Goal: Task Accomplishment & Management: Manage account settings

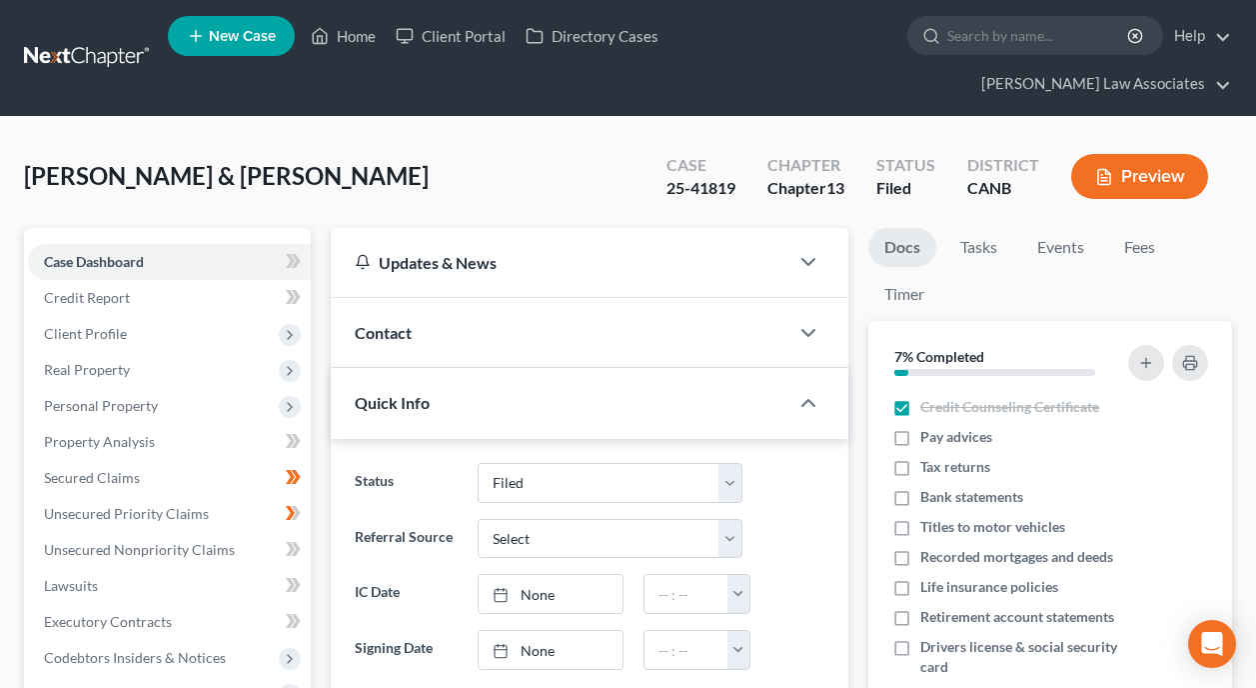
select select "6"
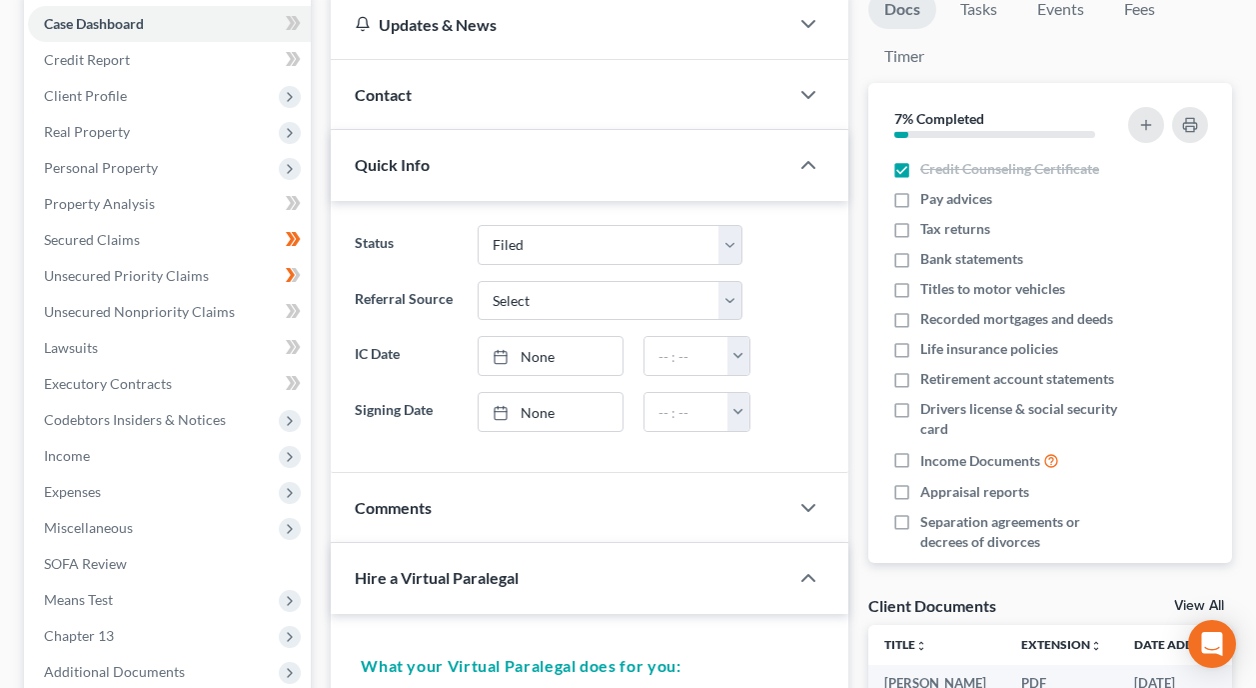
scroll to position [204, 0]
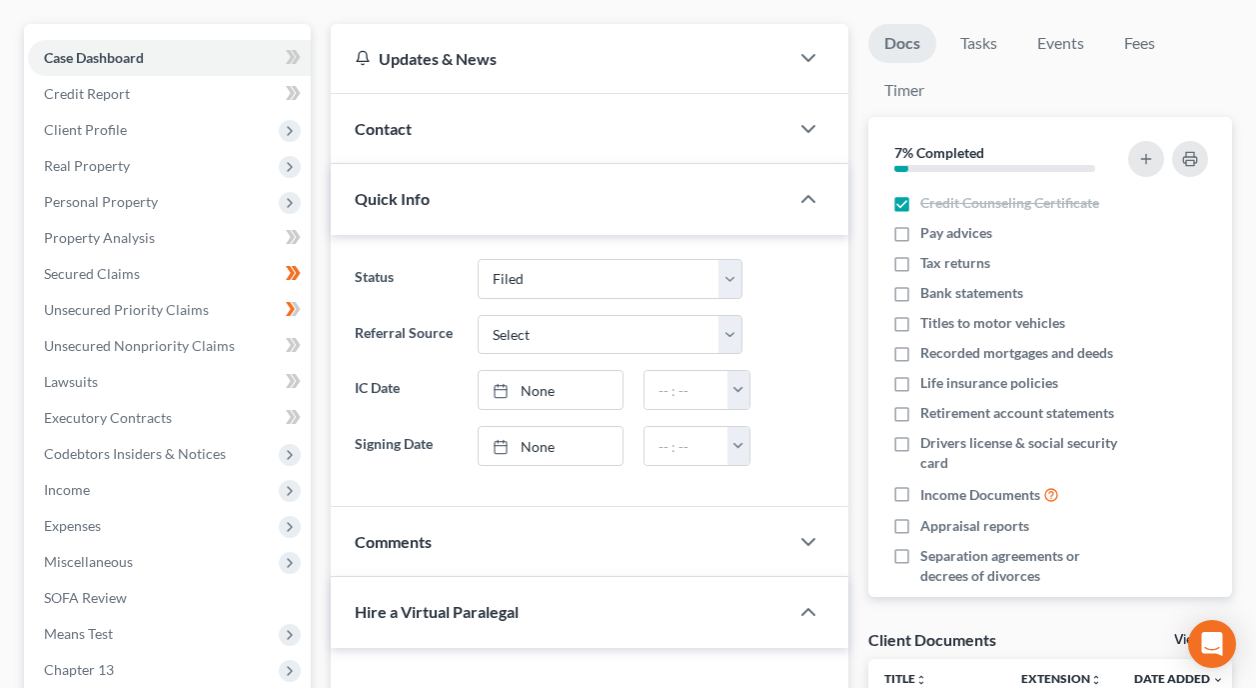
click at [902, 24] on link "Docs" at bounding box center [902, 43] width 68 height 39
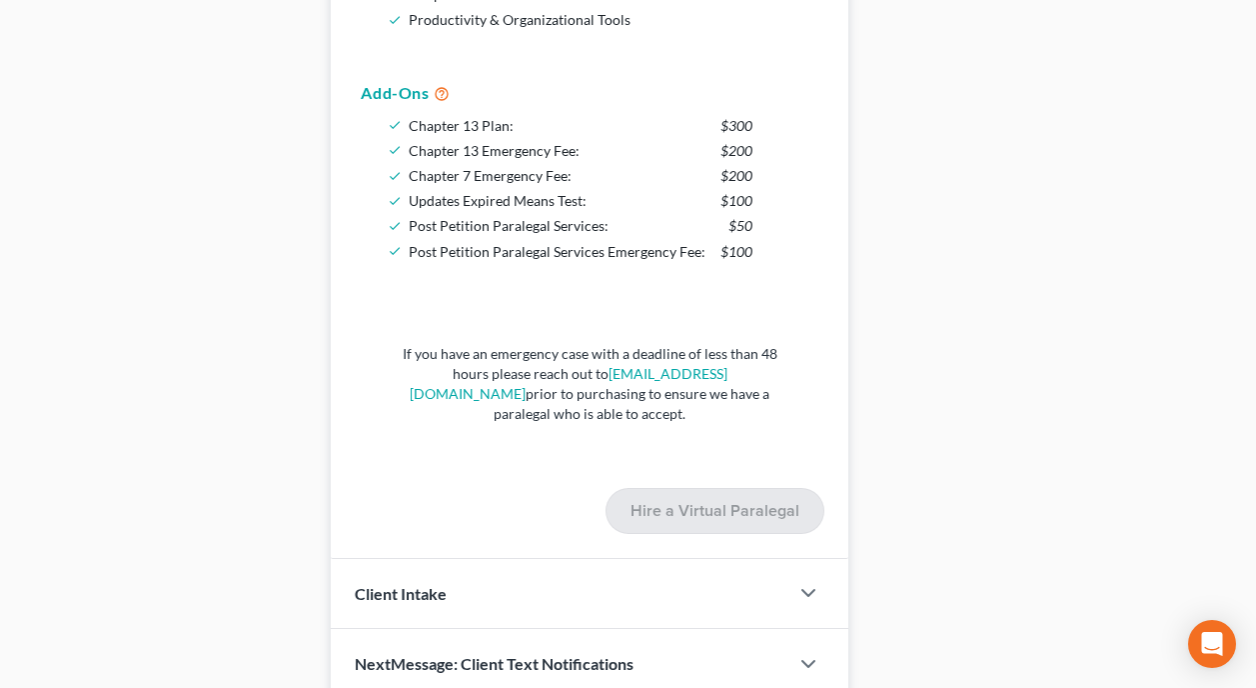
scroll to position [1278, 0]
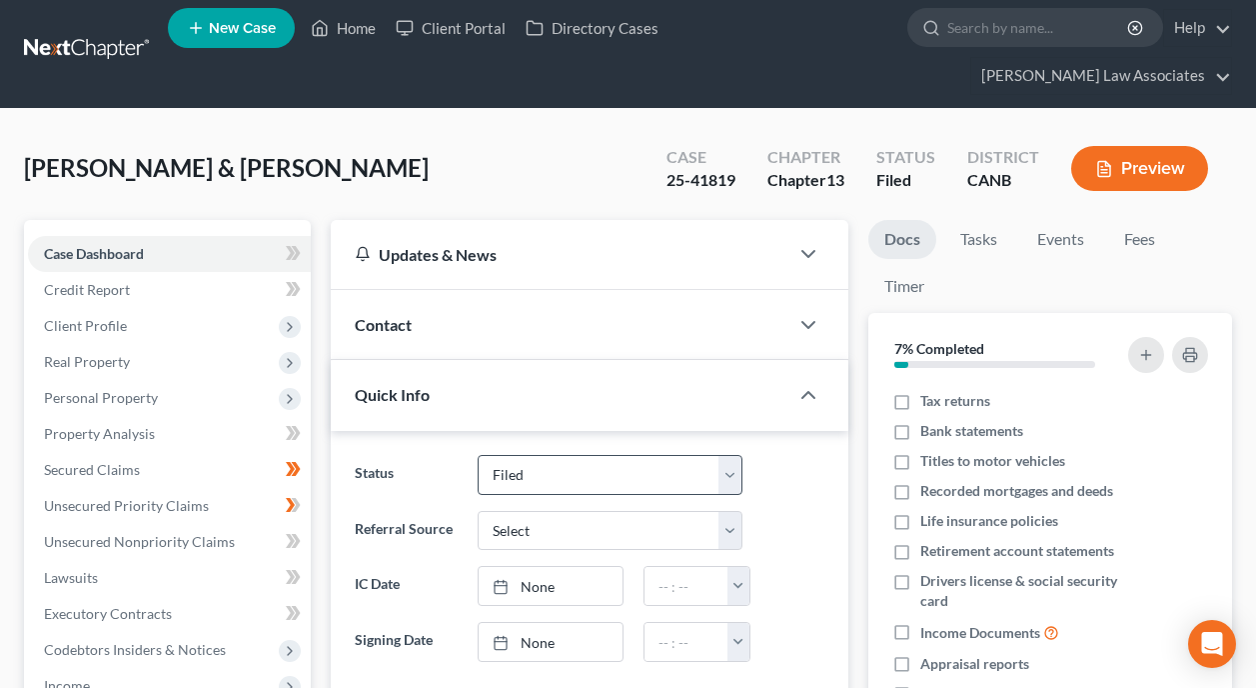
scroll to position [0, 0]
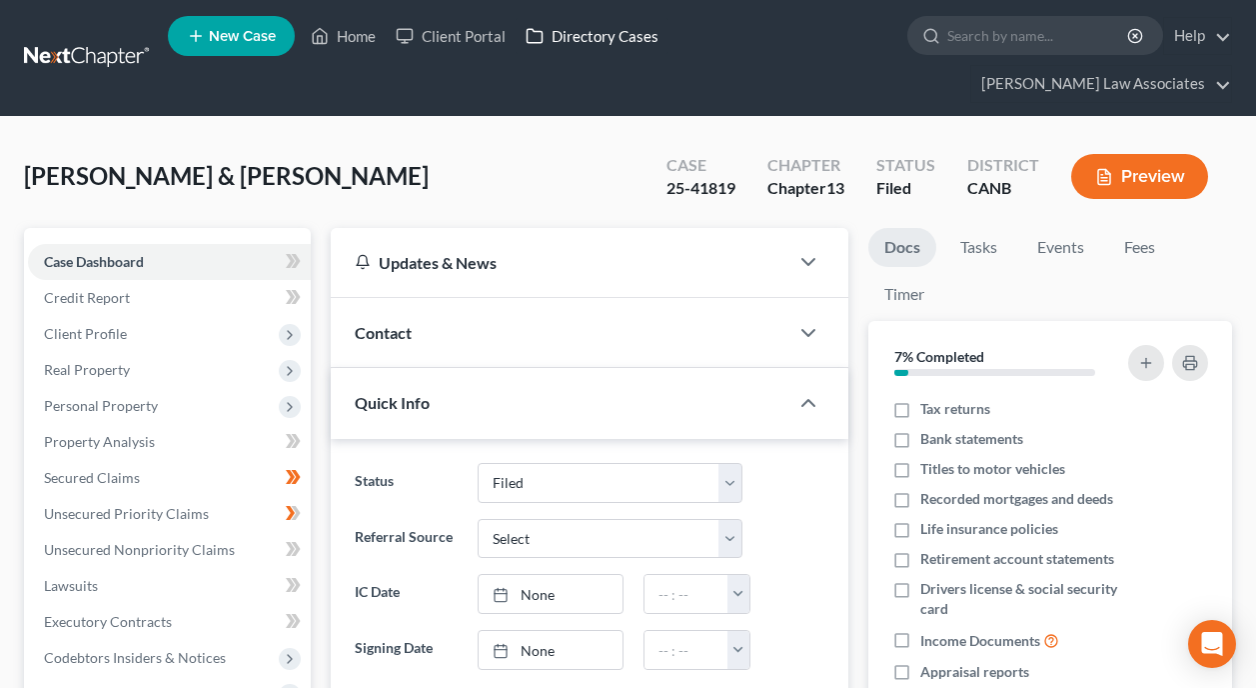
click at [576, 31] on link "Directory Cases" at bounding box center [592, 36] width 153 height 36
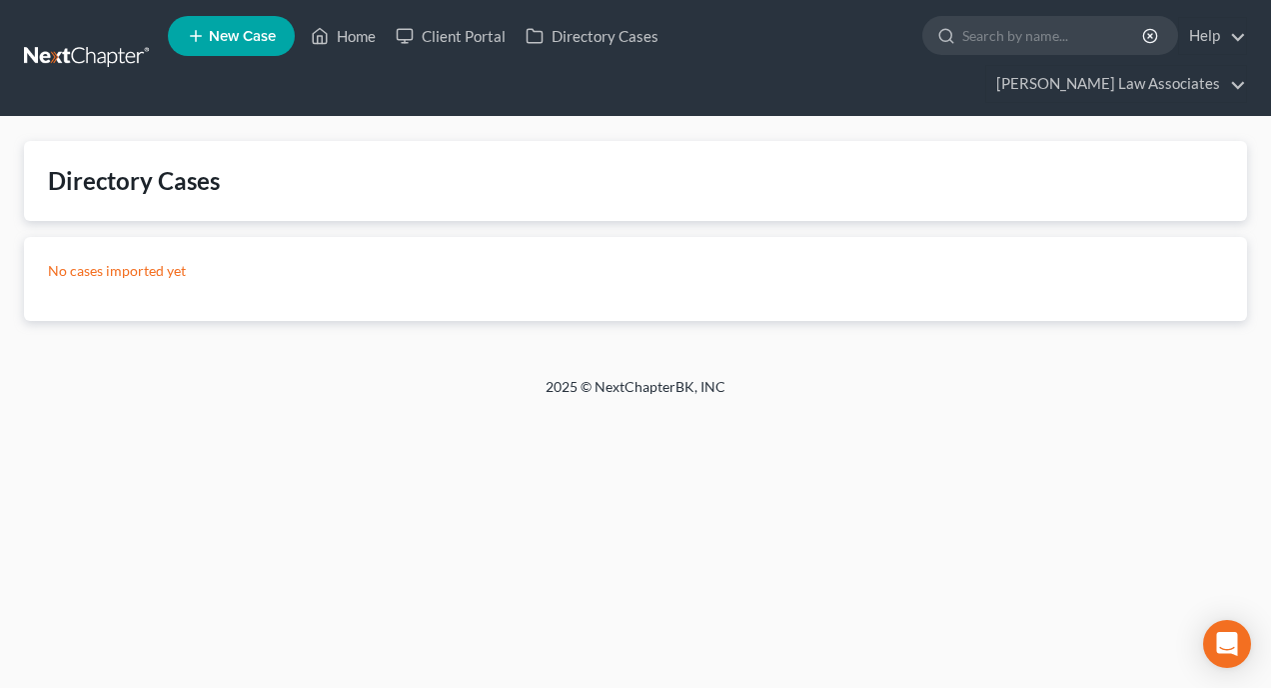
click at [156, 261] on p "No cases imported yet" at bounding box center [635, 271] width 1175 height 20
click at [139, 165] on div "Directory Cases" at bounding box center [134, 181] width 172 height 32
click at [582, 29] on link "Directory Cases" at bounding box center [592, 36] width 153 height 36
drag, startPoint x: 582, startPoint y: 31, endPoint x: 468, endPoint y: 201, distance: 204.5
click at [468, 237] on div "No cases imported yet" at bounding box center [635, 279] width 1223 height 84
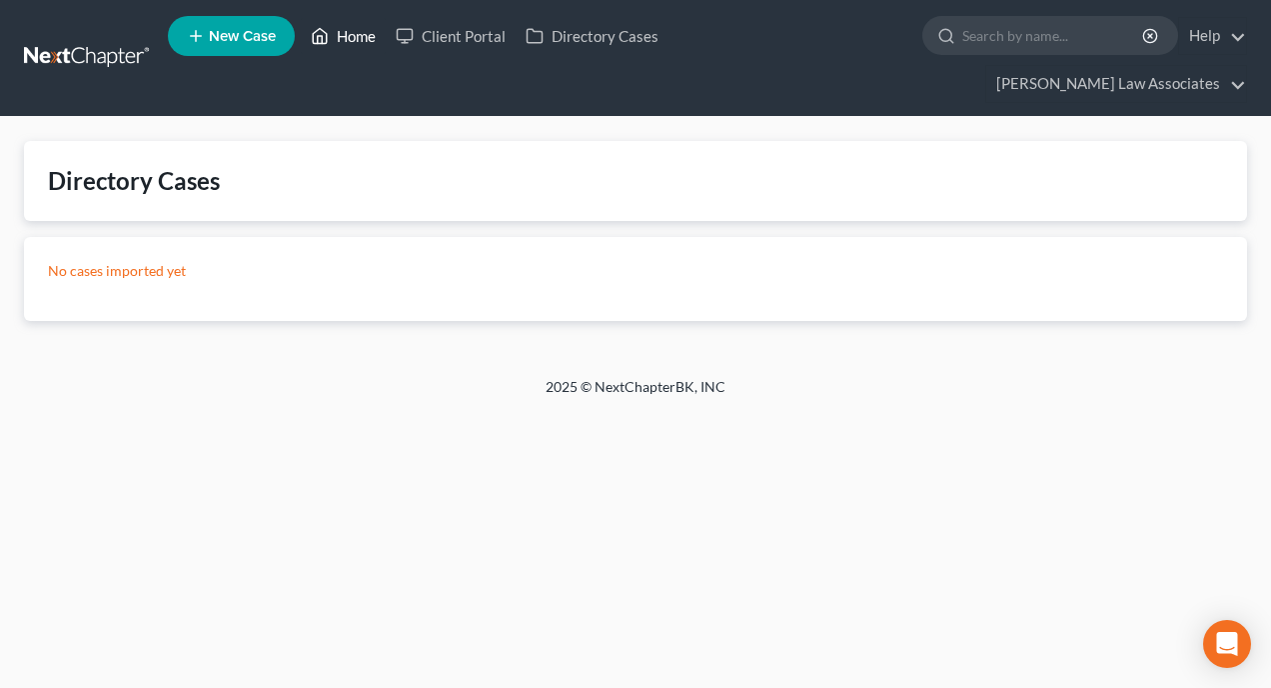
click at [356, 38] on link "Home" at bounding box center [343, 36] width 85 height 36
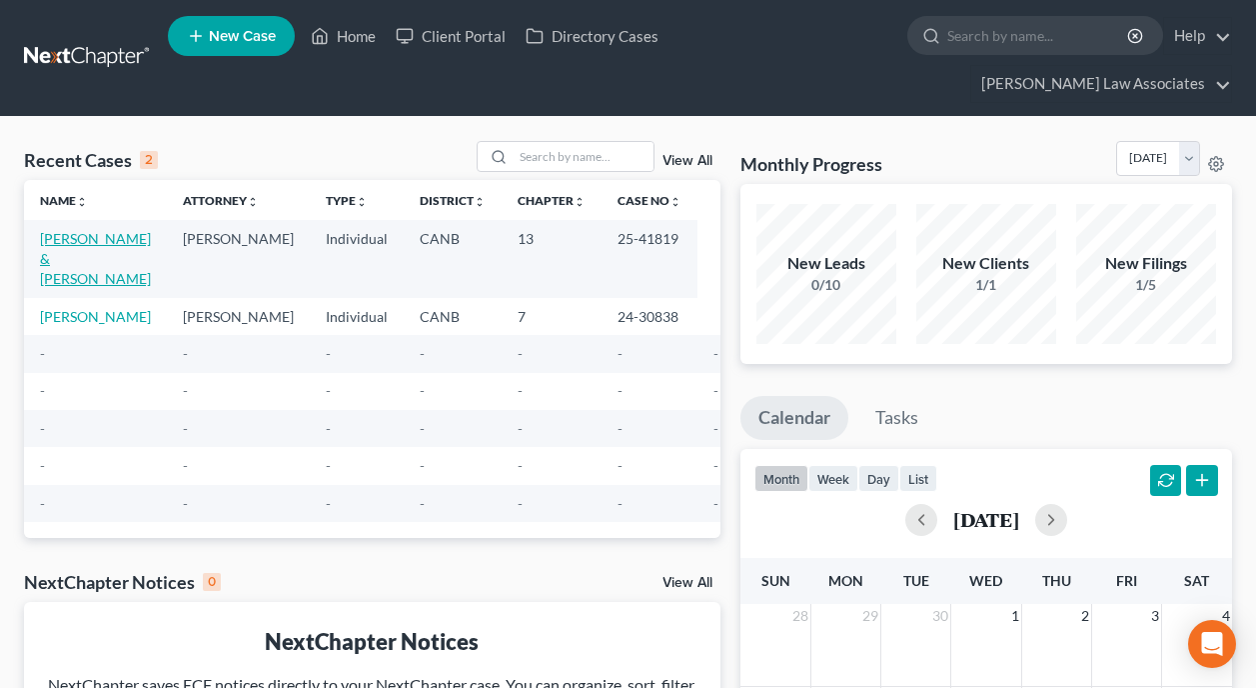
click at [102, 230] on link "[PERSON_NAME] & [PERSON_NAME]" at bounding box center [95, 258] width 111 height 57
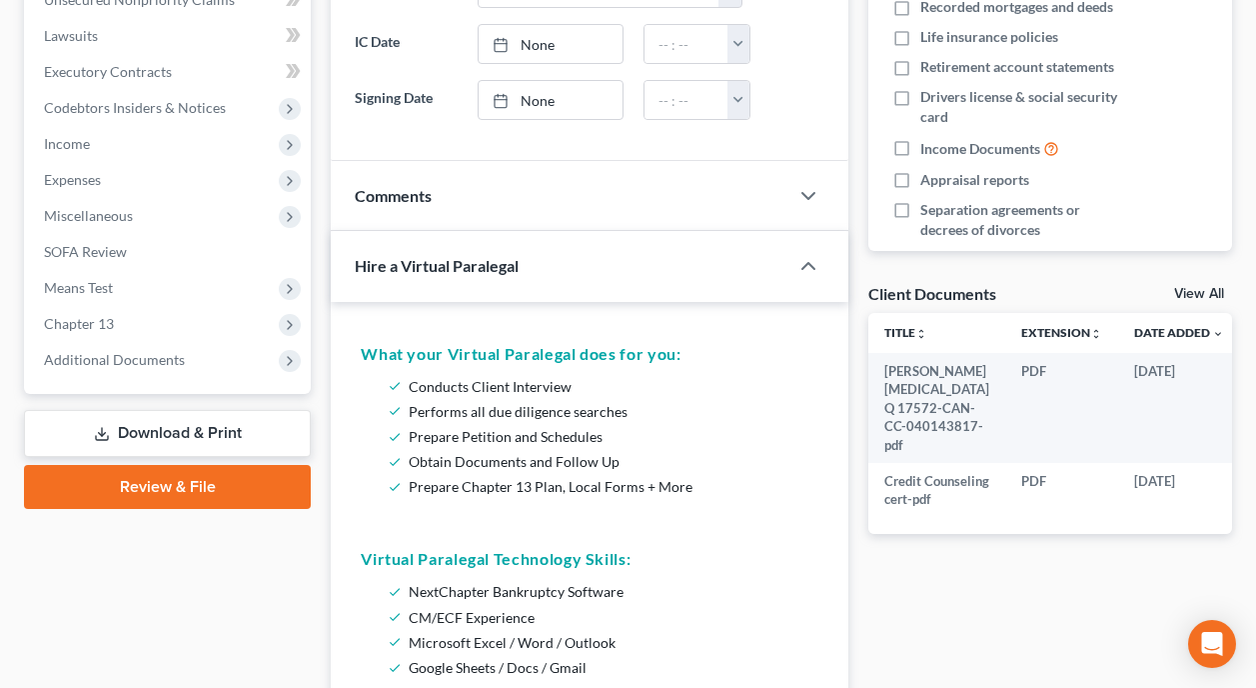
scroll to position [600, 0]
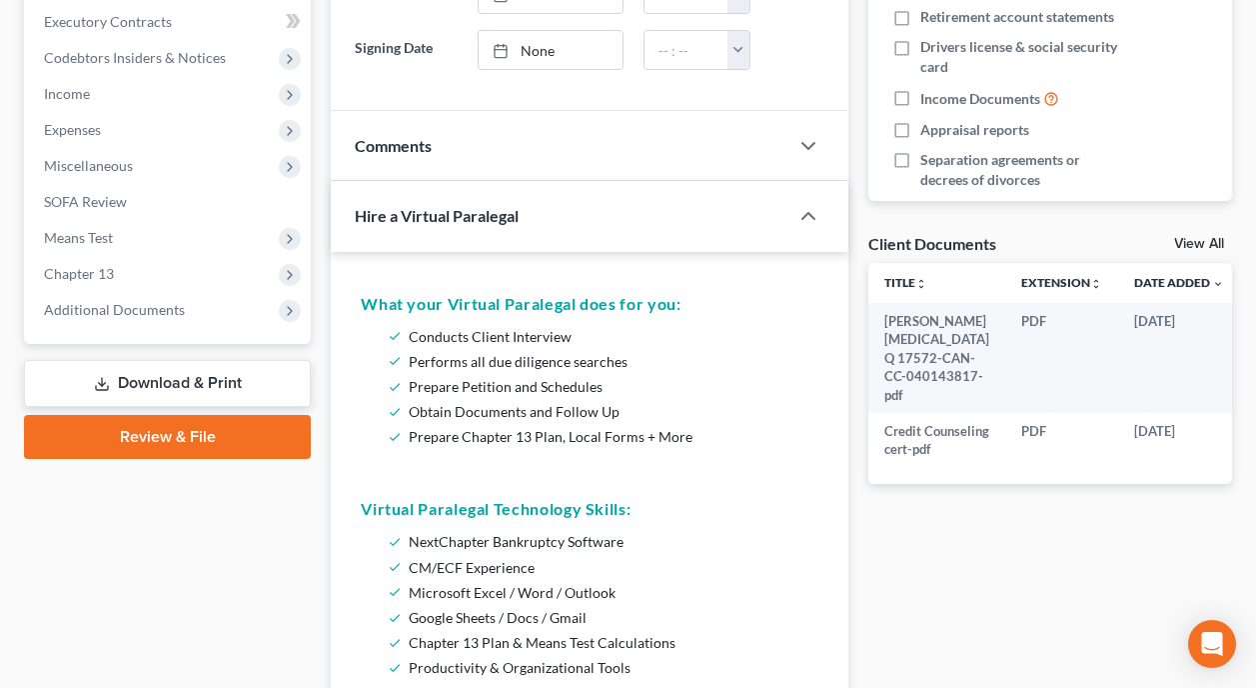
click at [148, 415] on link "Review & File" at bounding box center [167, 437] width 287 height 44
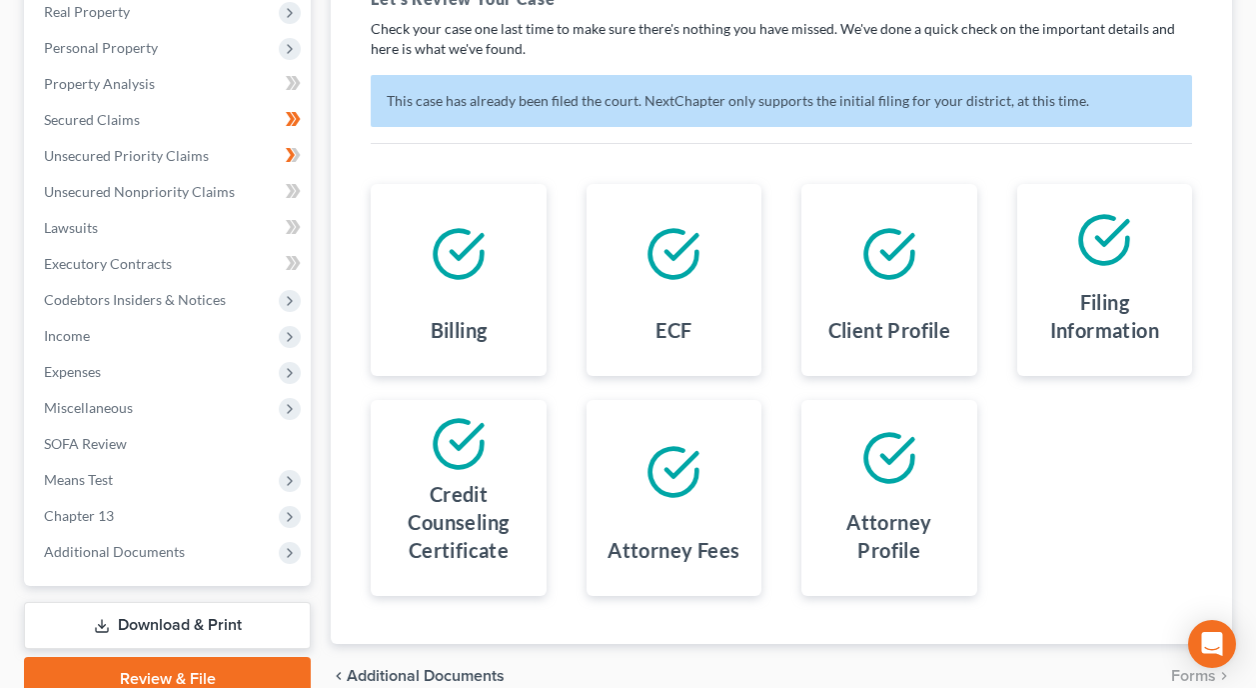
scroll to position [418, 0]
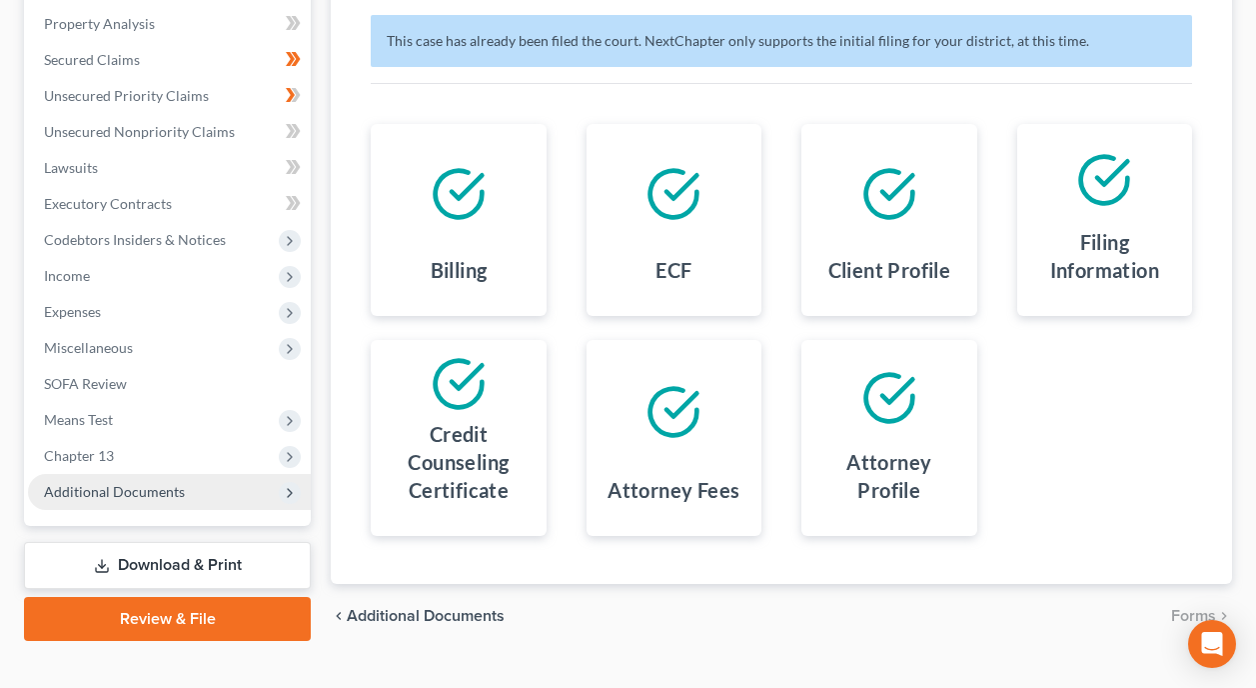
click at [176, 483] on span "Additional Documents" at bounding box center [114, 491] width 141 height 17
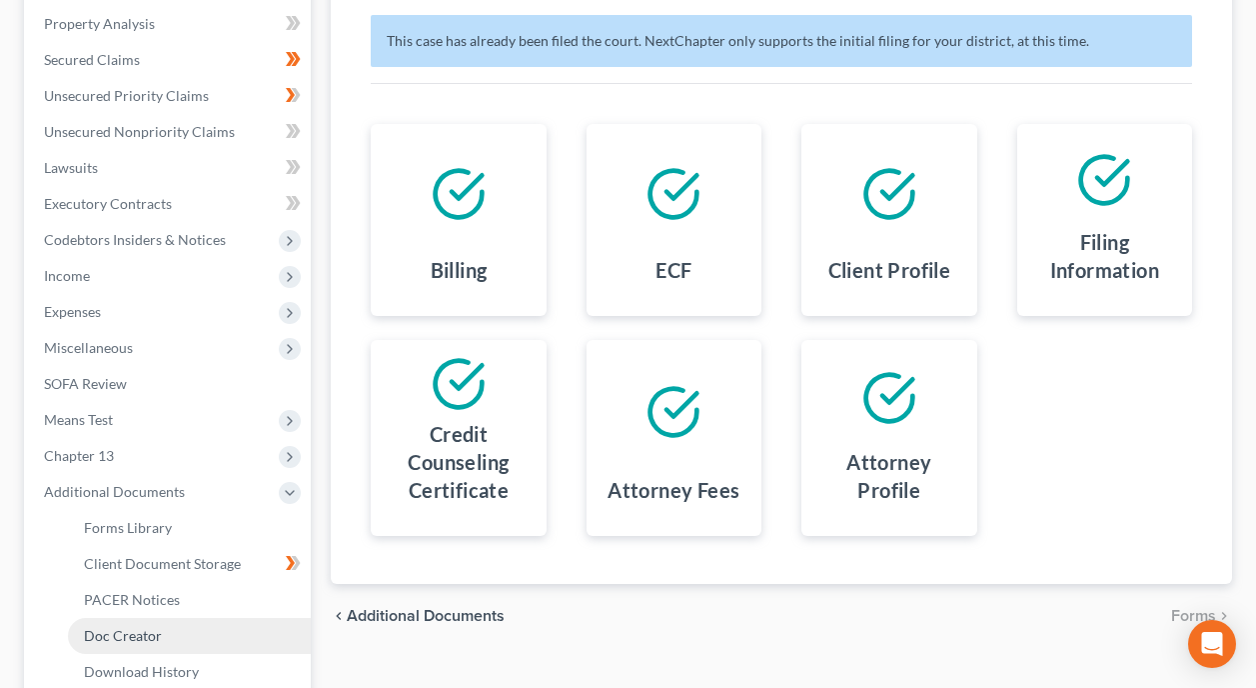
click at [131, 627] on span "Doc Creator" at bounding box center [123, 635] width 78 height 17
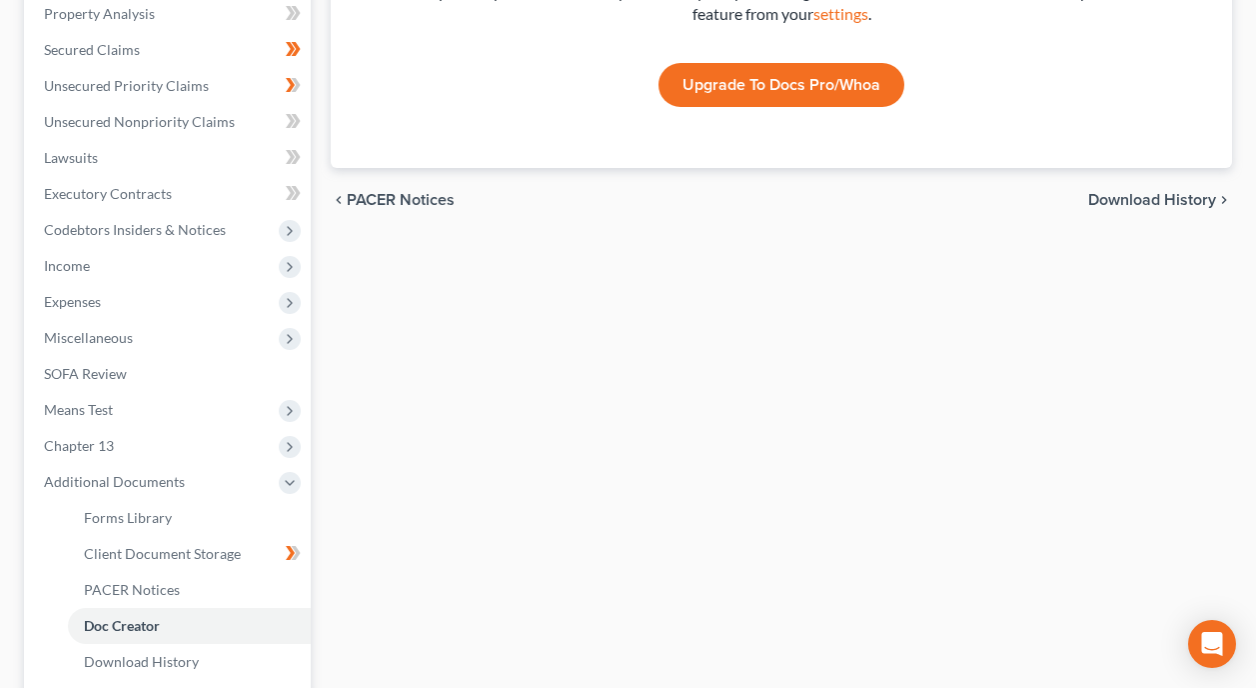
scroll to position [500, 0]
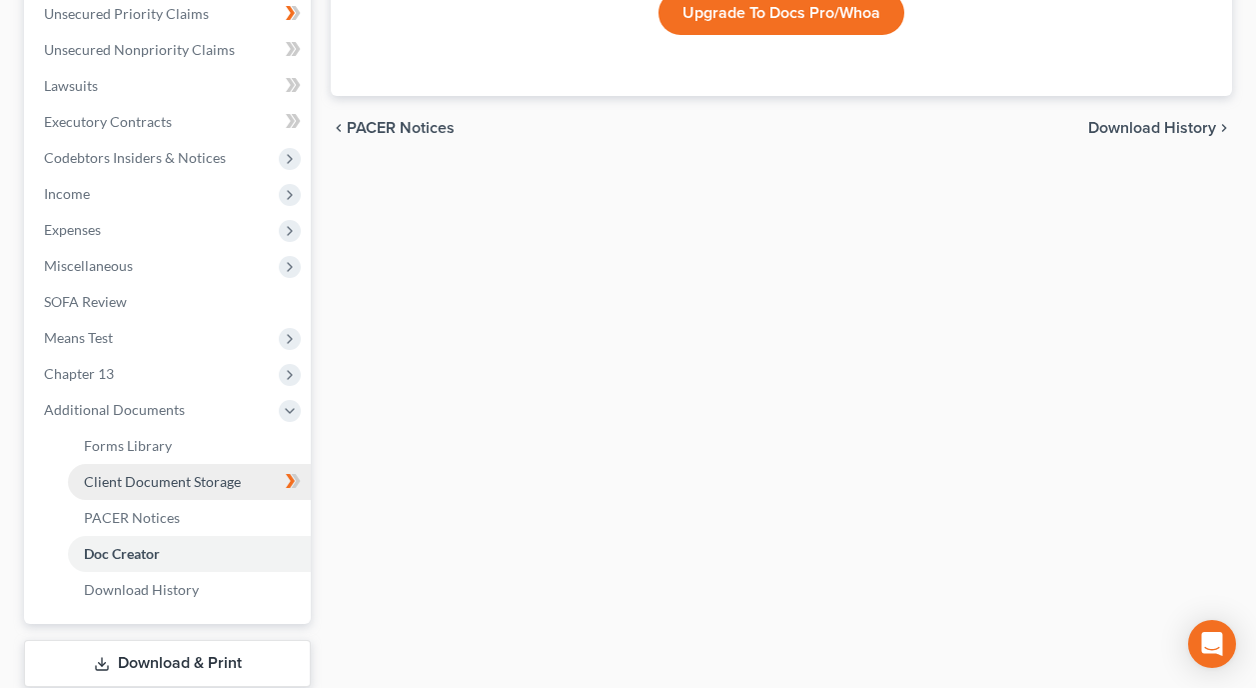
click at [144, 473] on span "Client Document Storage" at bounding box center [162, 481] width 157 height 17
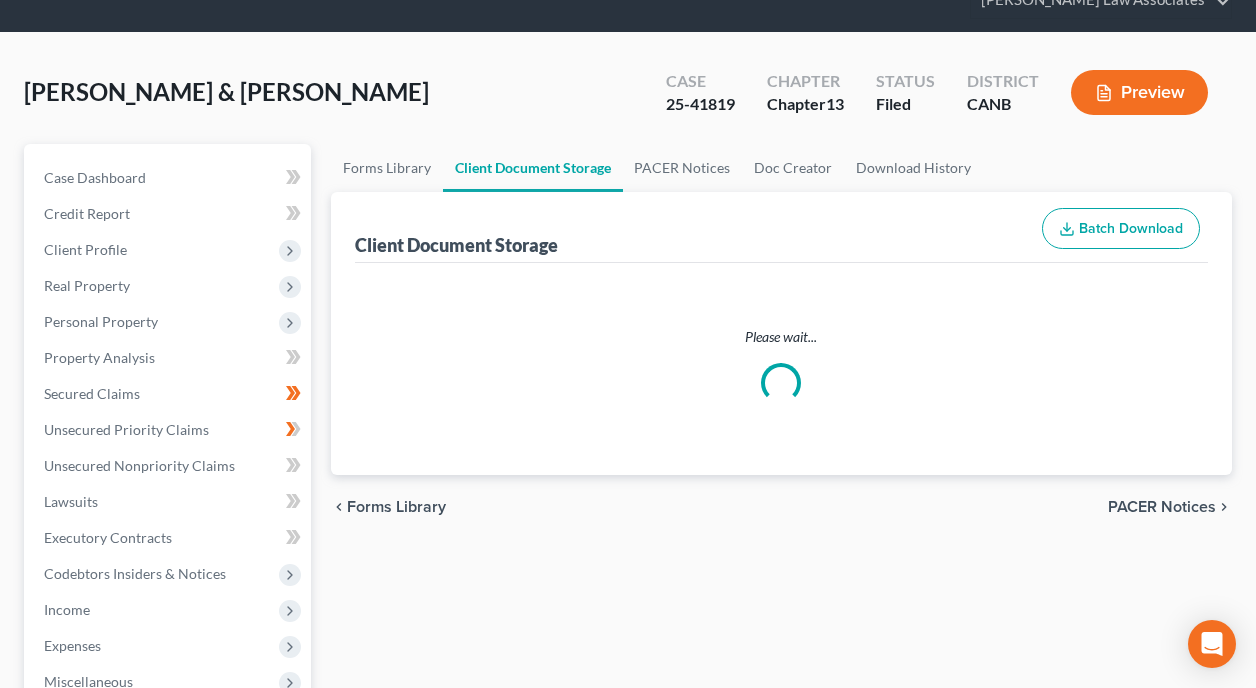
select select "0"
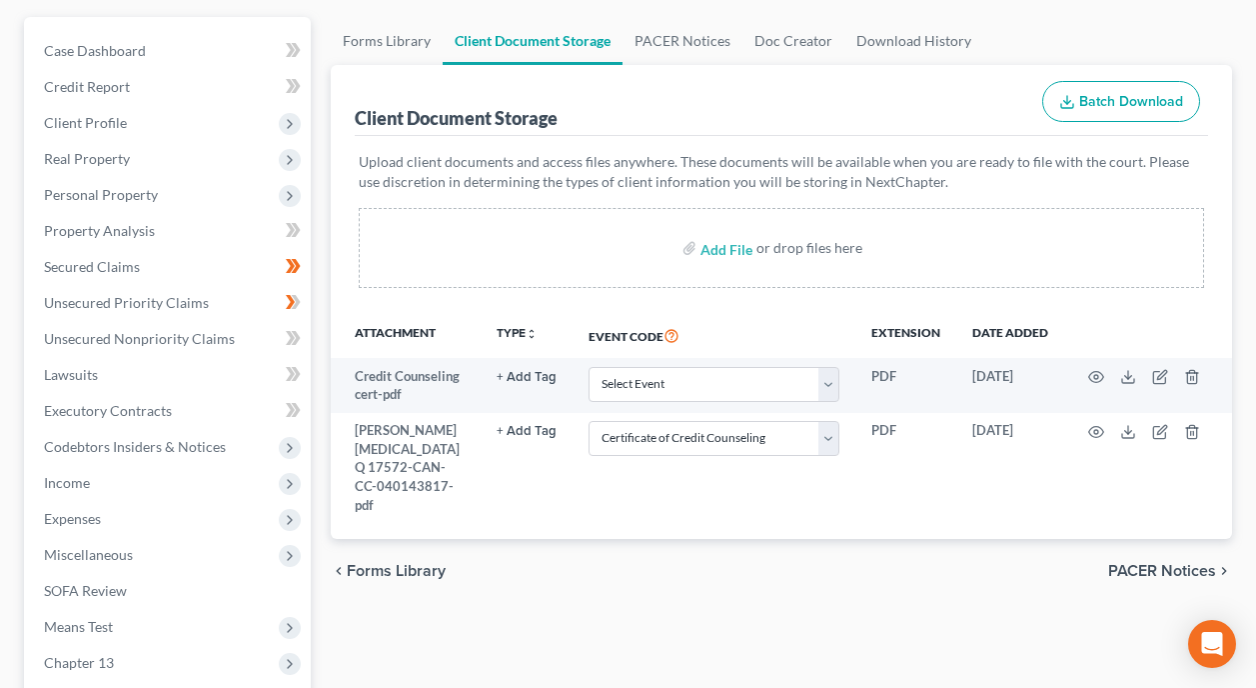
scroll to position [200, 0]
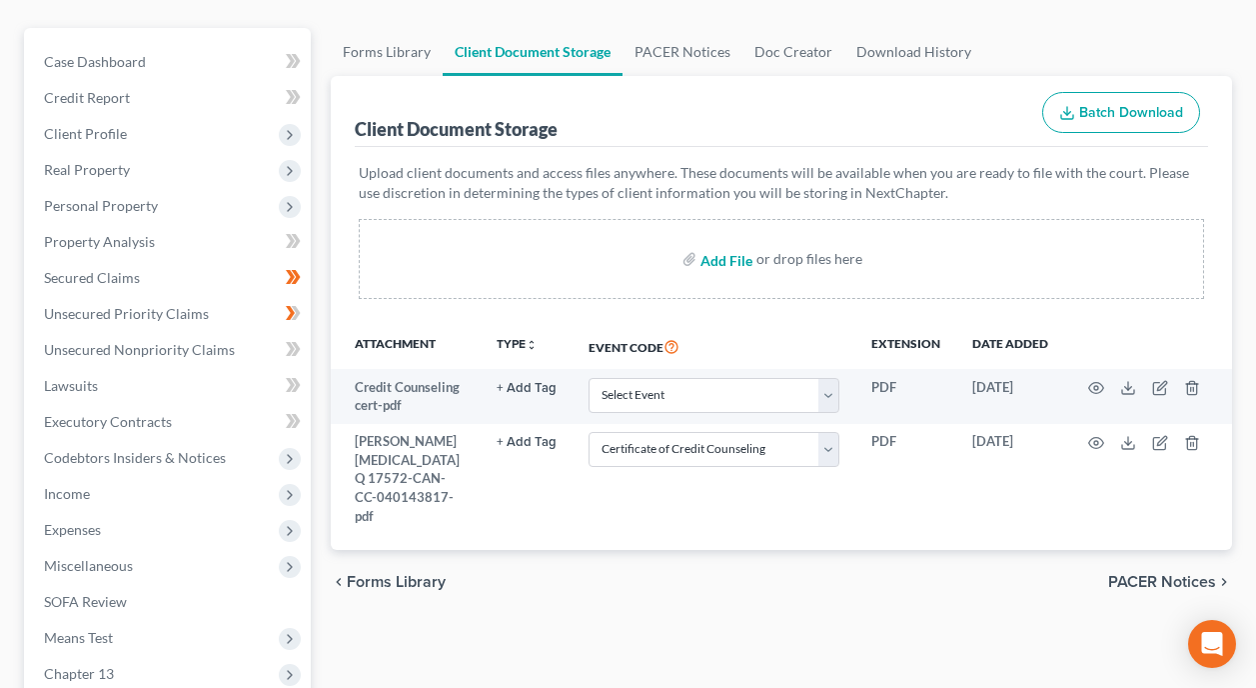
click at [720, 241] on input "file" at bounding box center [725, 259] width 48 height 36
type input "C:\fakepath\Decl. in Support of Appl for EOT.pdf"
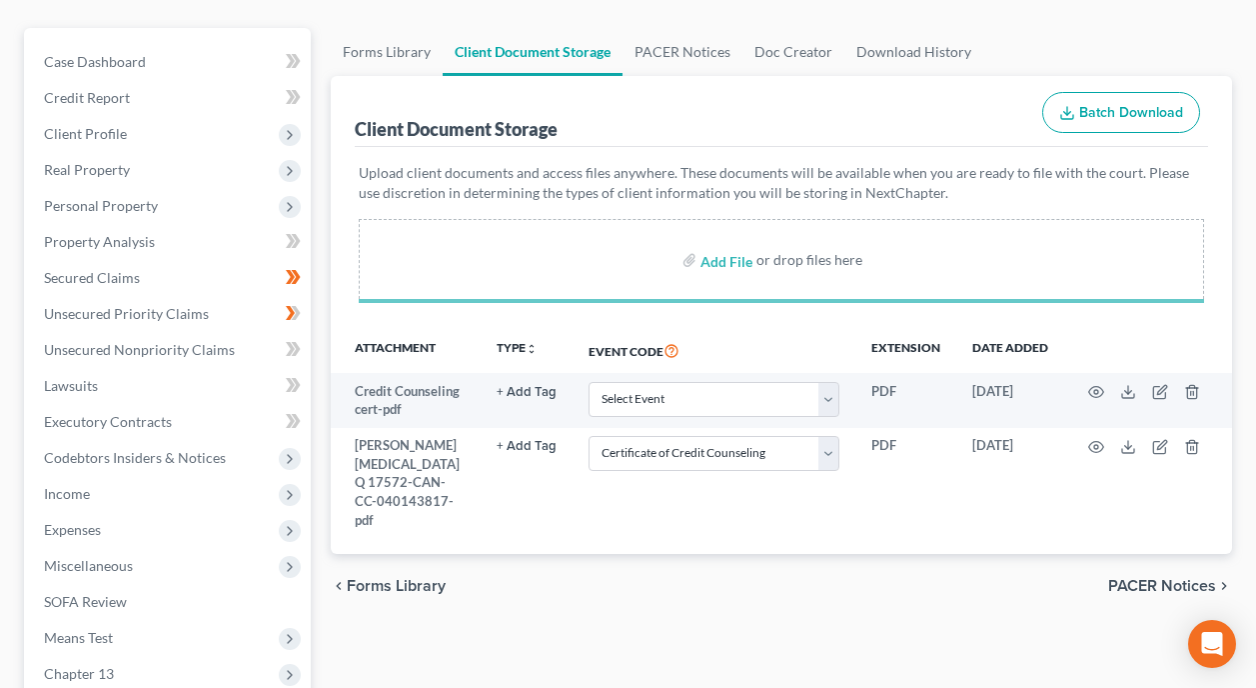
select select "0"
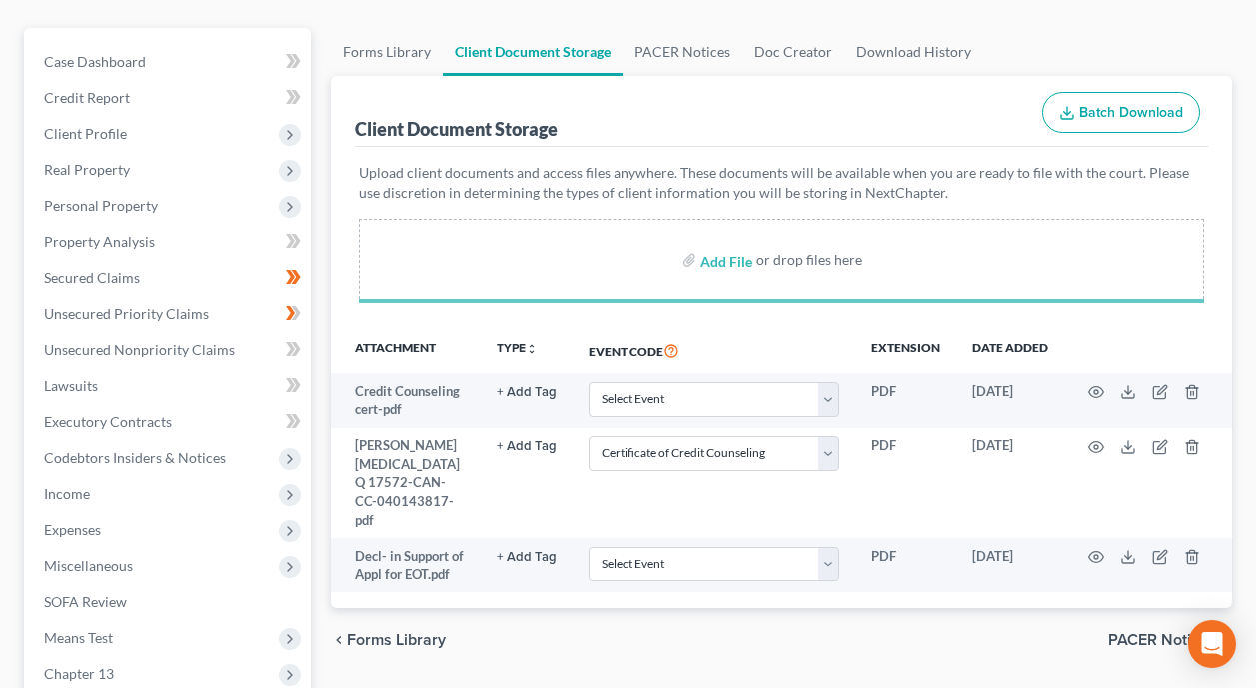
select select "0"
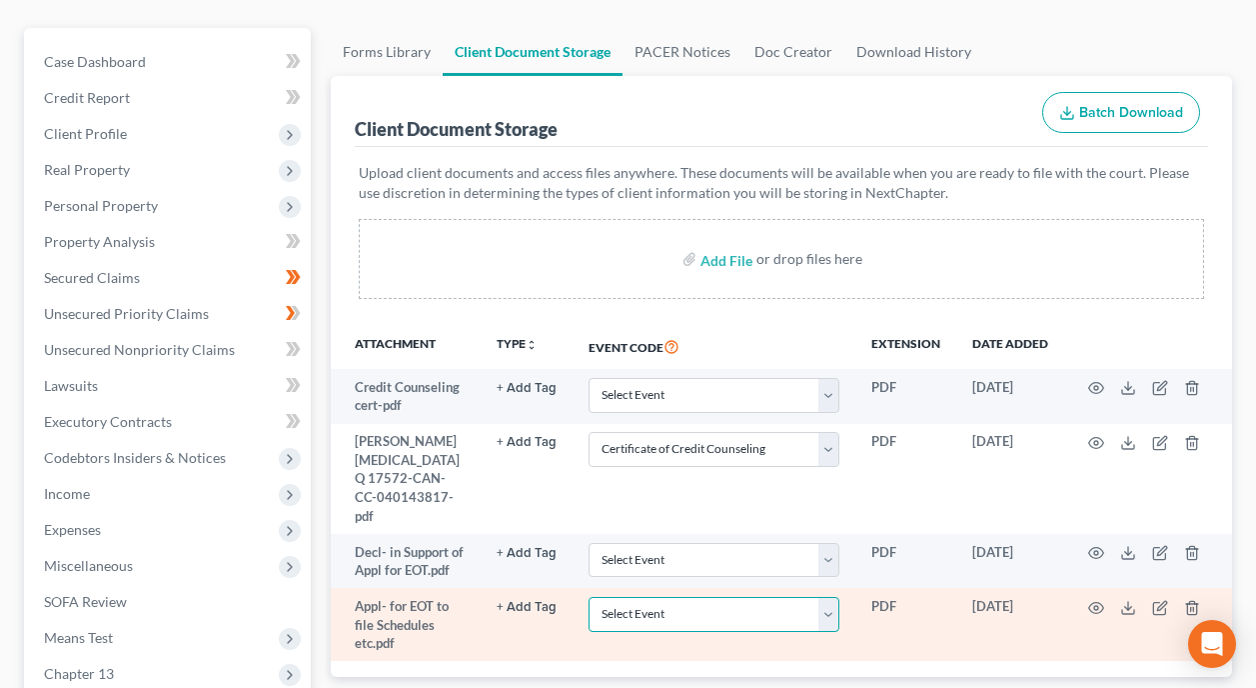
click at [836, 597] on select "Select Event Certificate of Credit Counseling Chapter 13 Calculation of Disposa…" at bounding box center [714, 614] width 251 height 35
click at [900, 588] on td "PDF" at bounding box center [905, 624] width 101 height 73
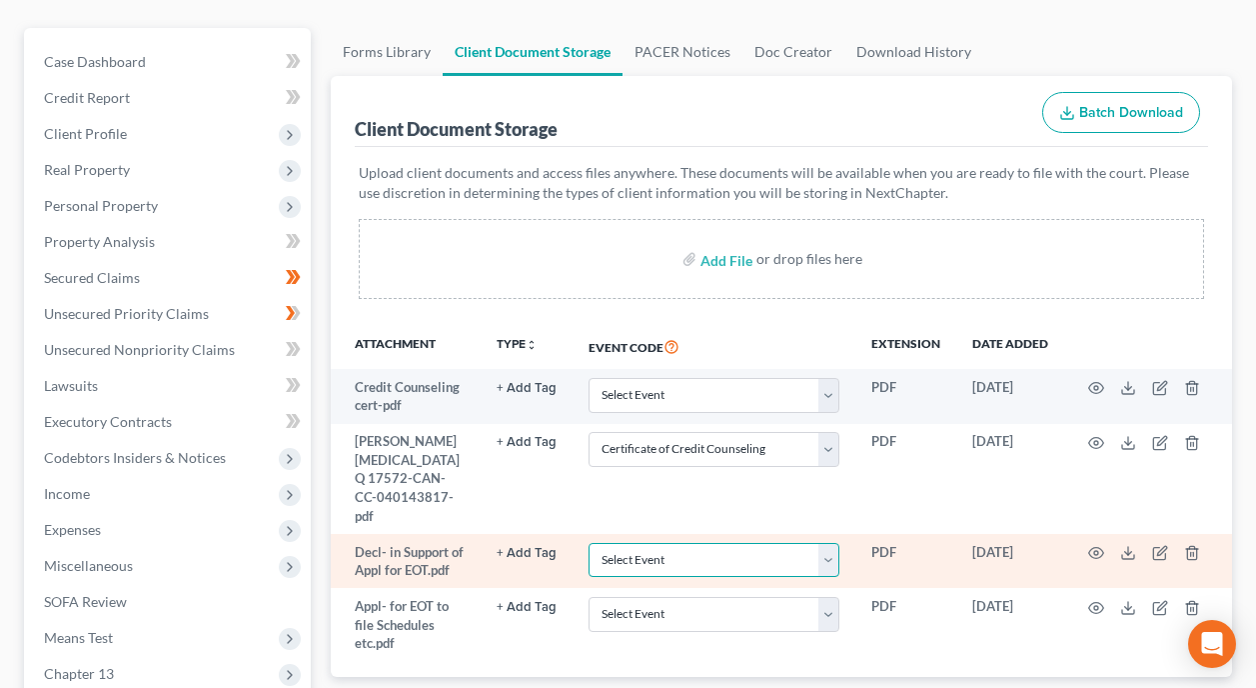
click at [827, 543] on select "Select Event Certificate of Credit Counseling Chapter 13 Calculation of Disposa…" at bounding box center [714, 560] width 251 height 35
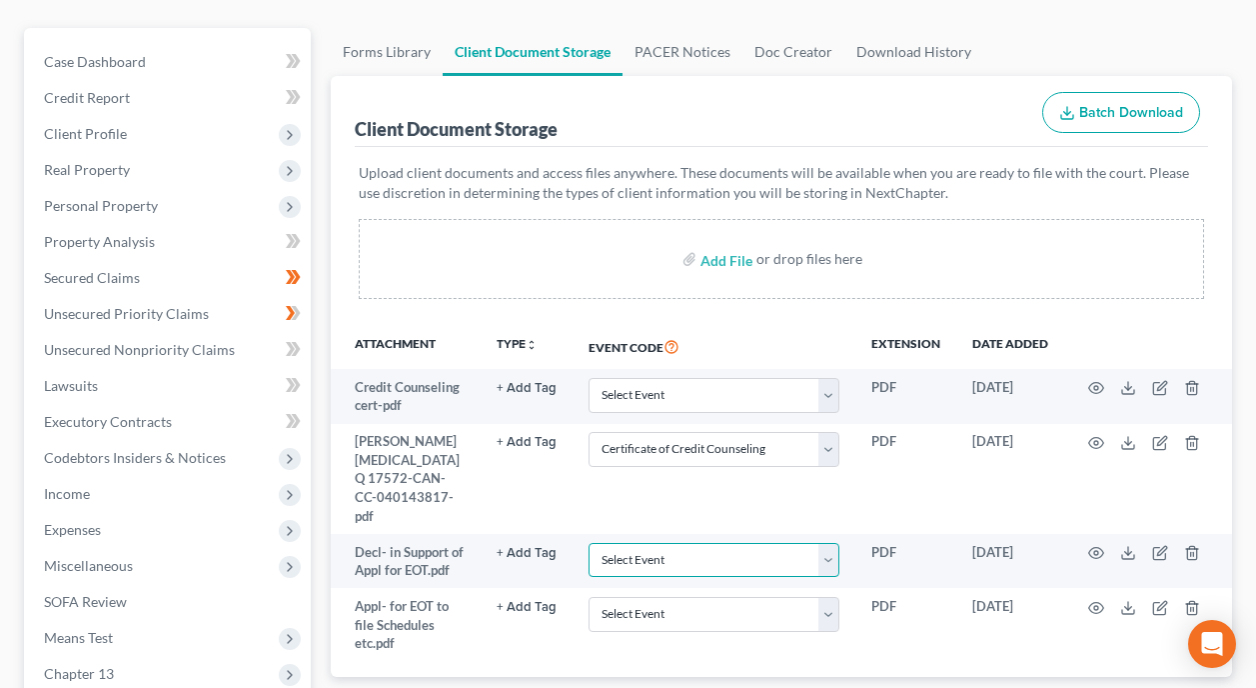
click at [589, 543] on select "Select Event Certificate of Credit Counseling Chapter 13 Calculation of Disposa…" at bounding box center [714, 560] width 251 height 35
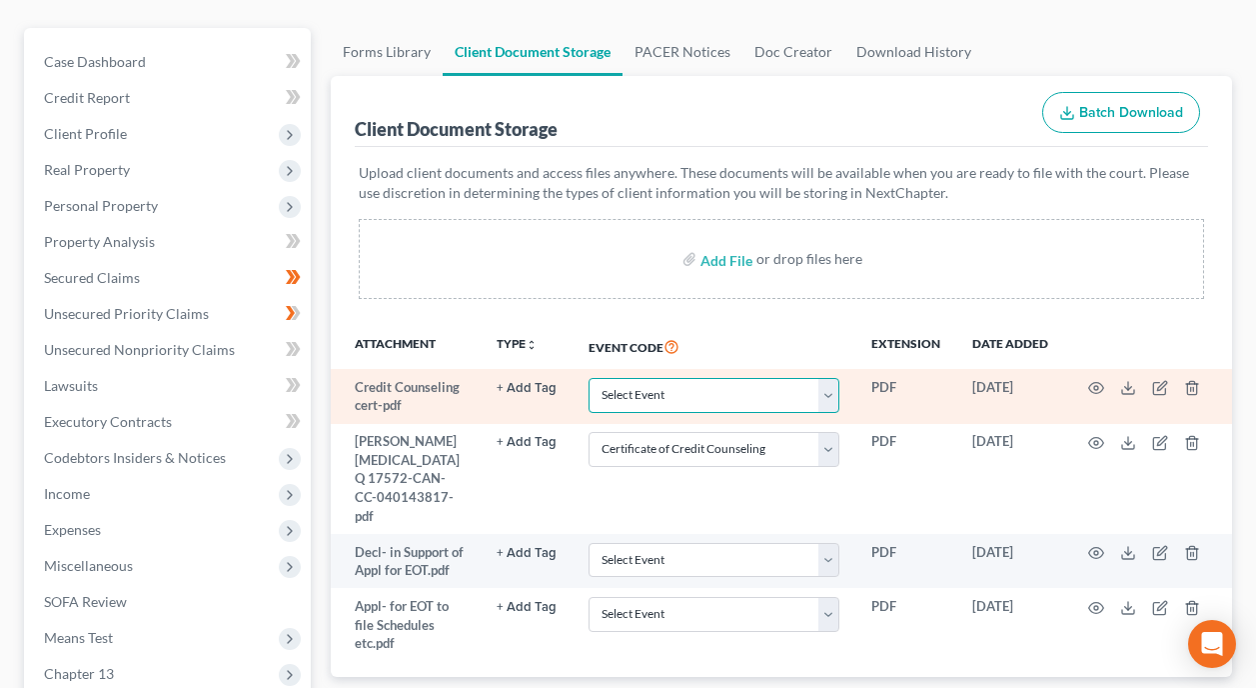
click at [831, 378] on select "Select Event Certificate of Credit Counseling Chapter 13 Calculation of Disposa…" at bounding box center [714, 395] width 251 height 35
select select "0"
click at [589, 378] on select "Select Event Certificate of Credit Counseling Chapter 13 Calculation of Disposa…" at bounding box center [714, 395] width 251 height 35
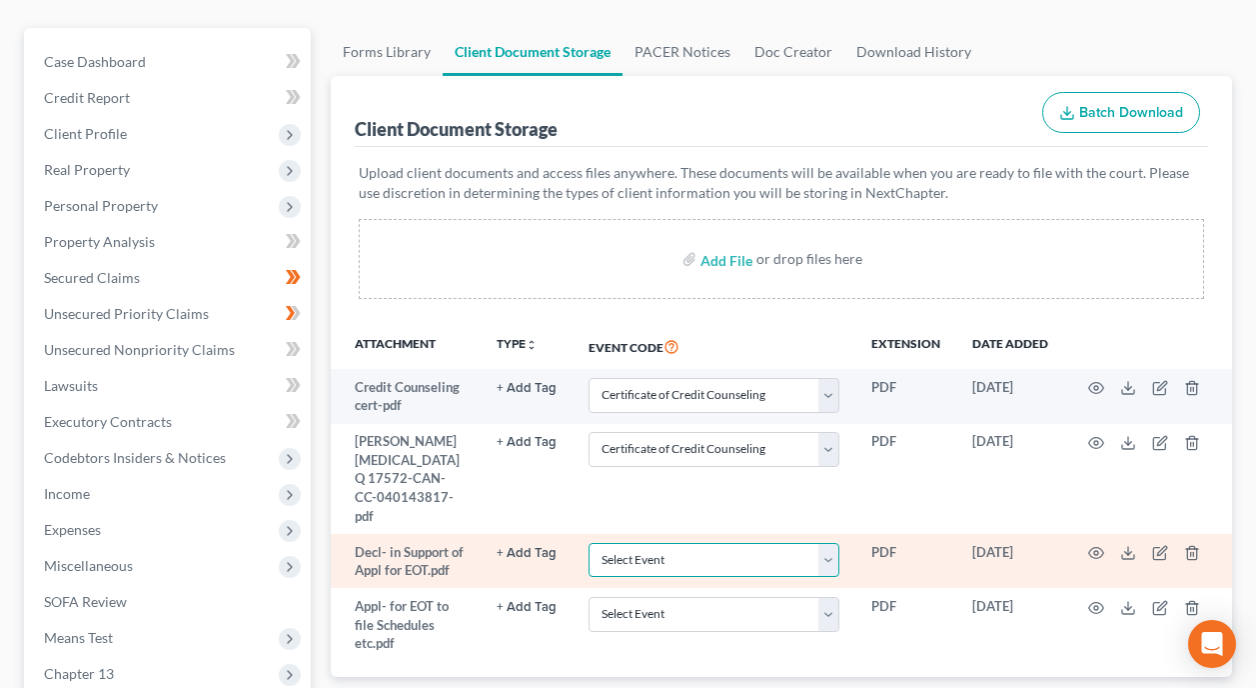
click at [763, 543] on select "Select Event Certificate of Credit Counseling Chapter 13 Calculation of Disposa…" at bounding box center [714, 560] width 251 height 35
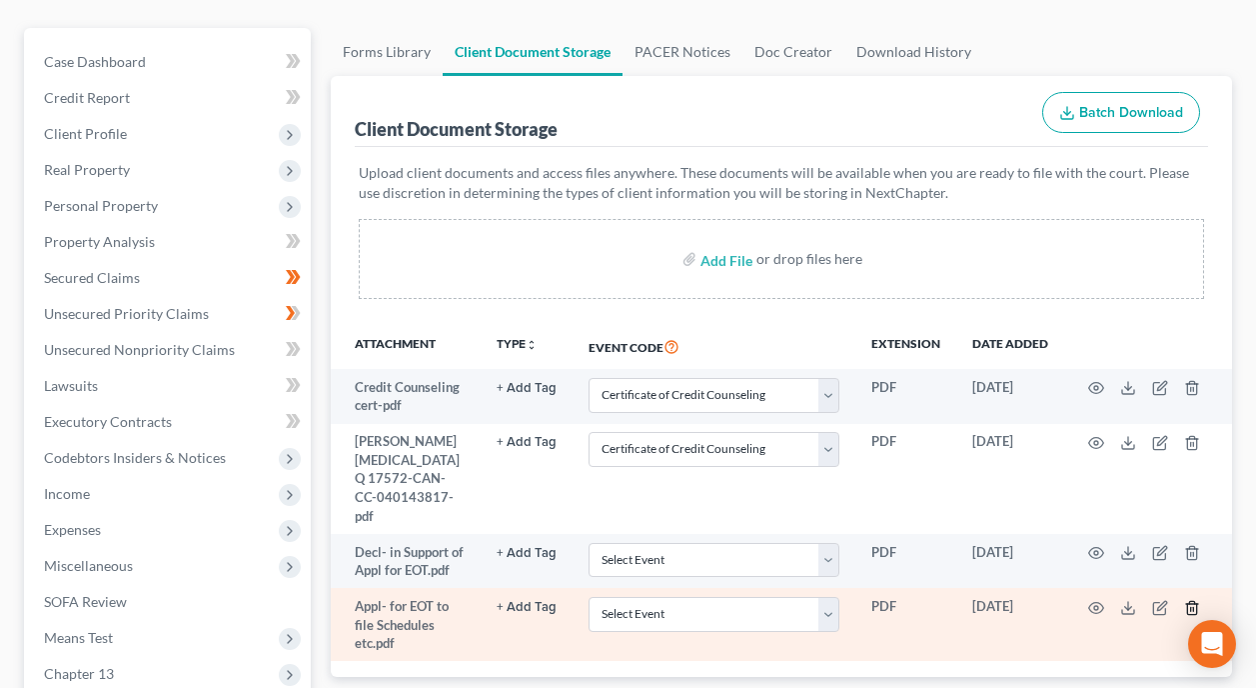
click at [1196, 601] on icon "button" at bounding box center [1191, 607] width 9 height 13
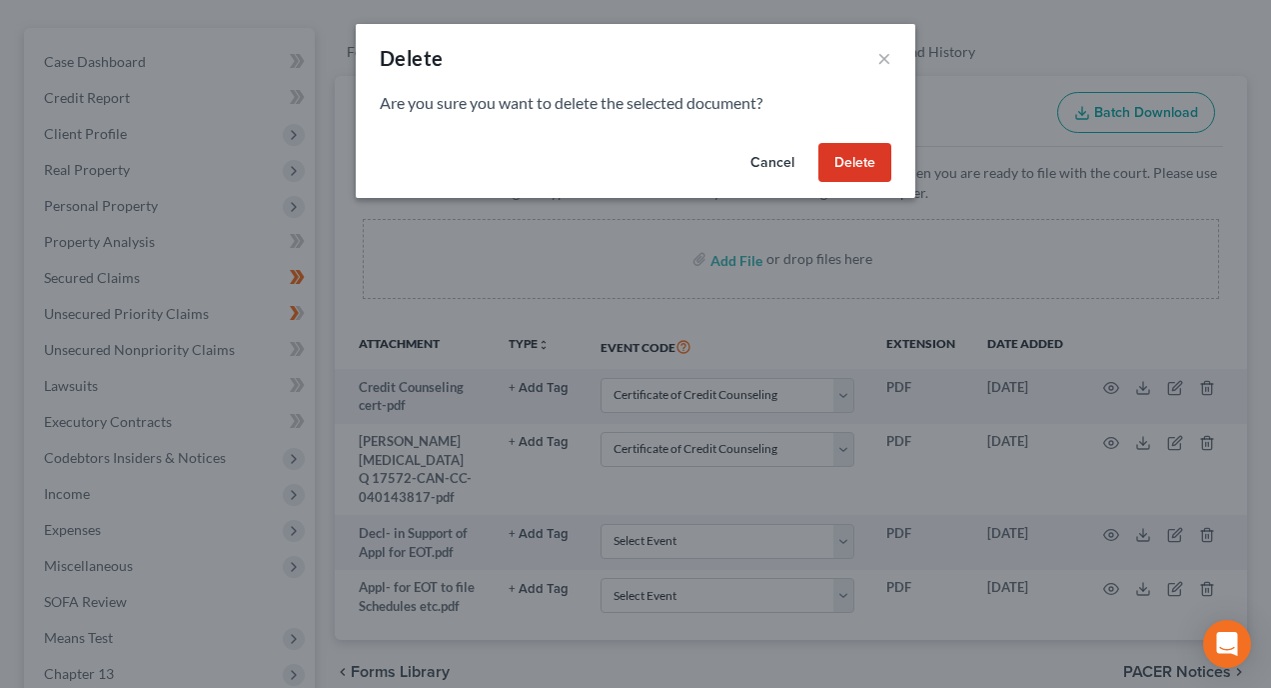
click at [846, 156] on button "Delete" at bounding box center [854, 163] width 73 height 40
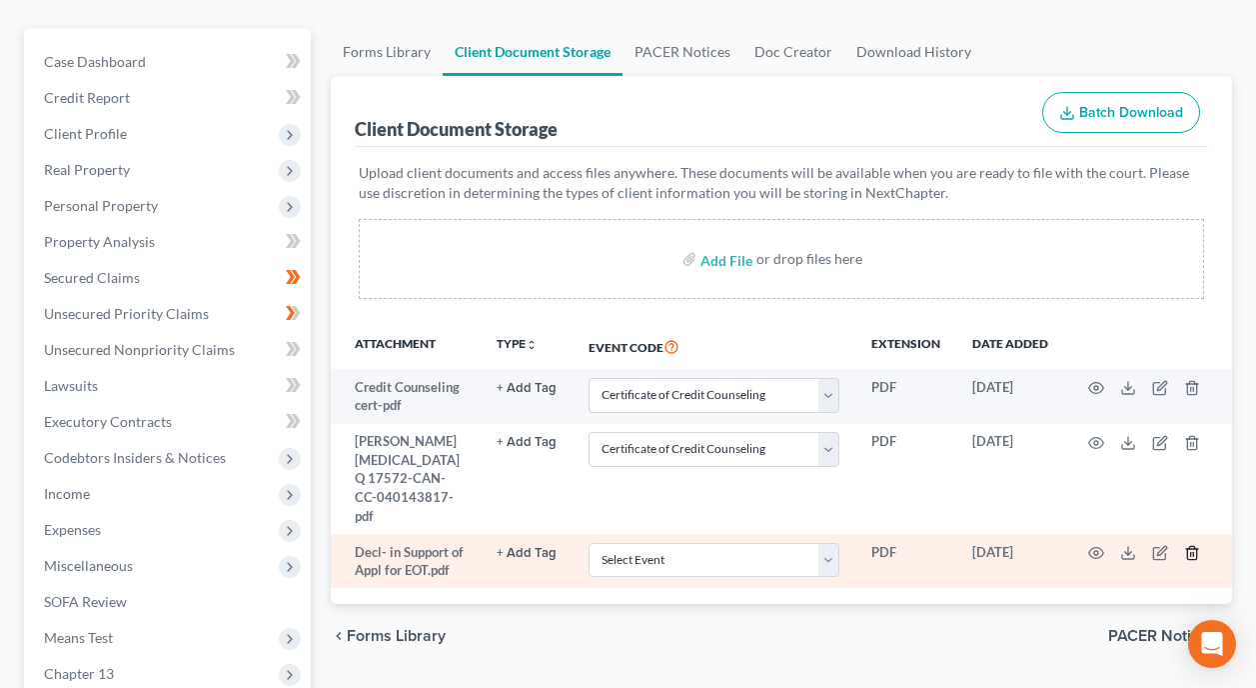
click at [1190, 547] on icon "button" at bounding box center [1191, 553] width 9 height 13
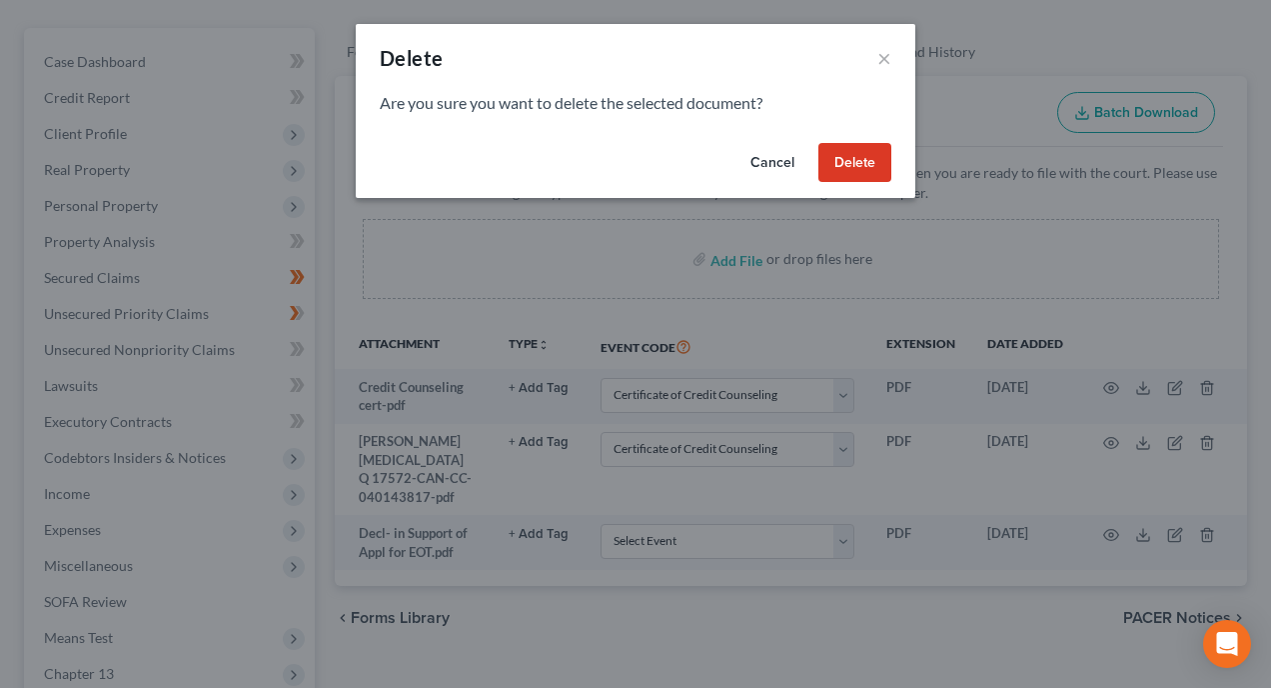
click at [857, 153] on button "Delete" at bounding box center [854, 163] width 73 height 40
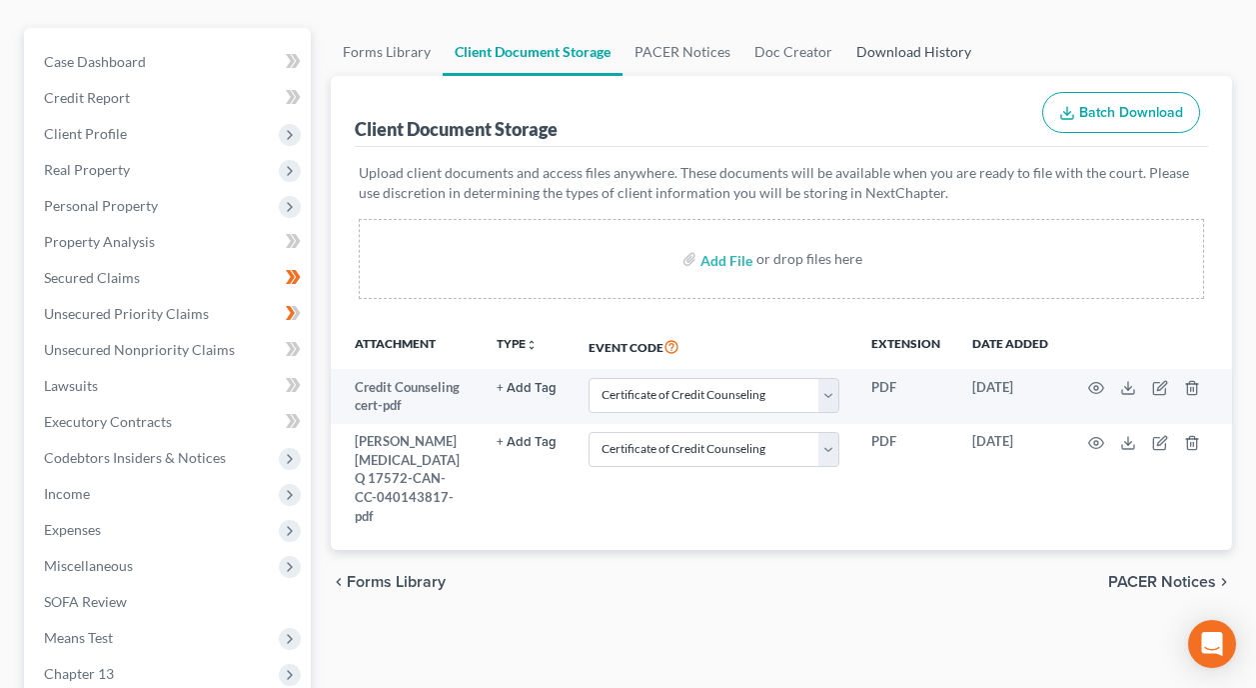
click at [906, 28] on link "Download History" at bounding box center [913, 52] width 139 height 48
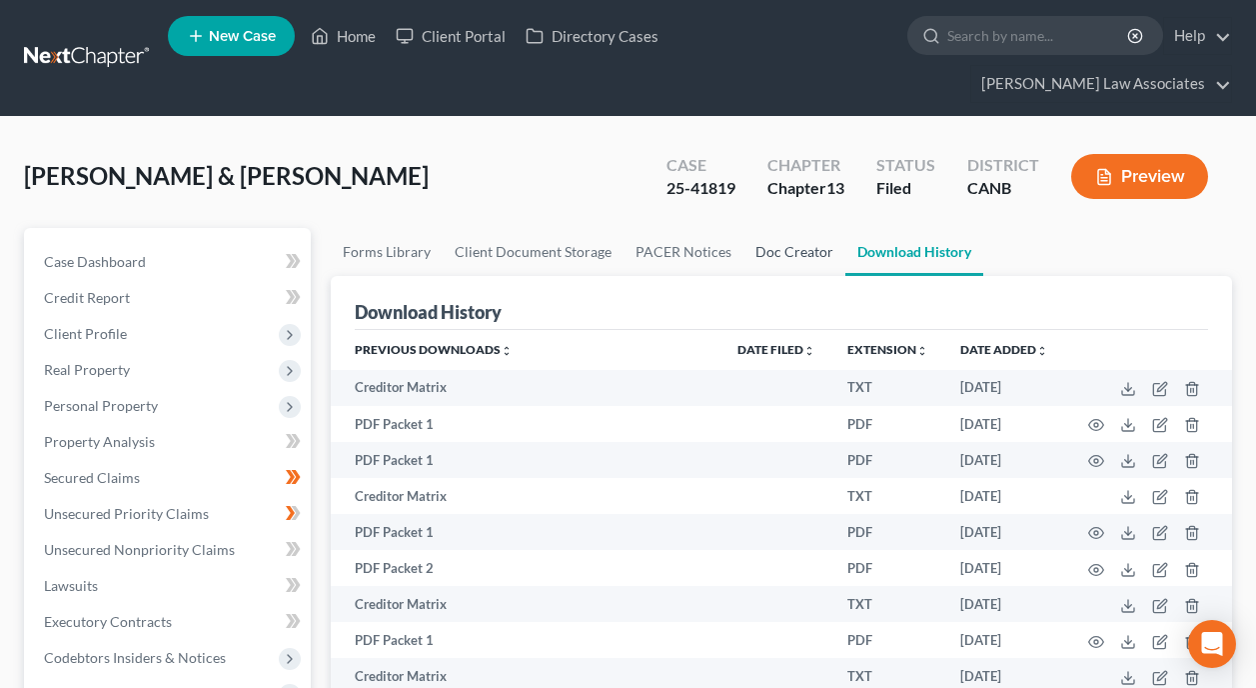
click at [776, 228] on link "Doc Creator" at bounding box center [795, 252] width 102 height 48
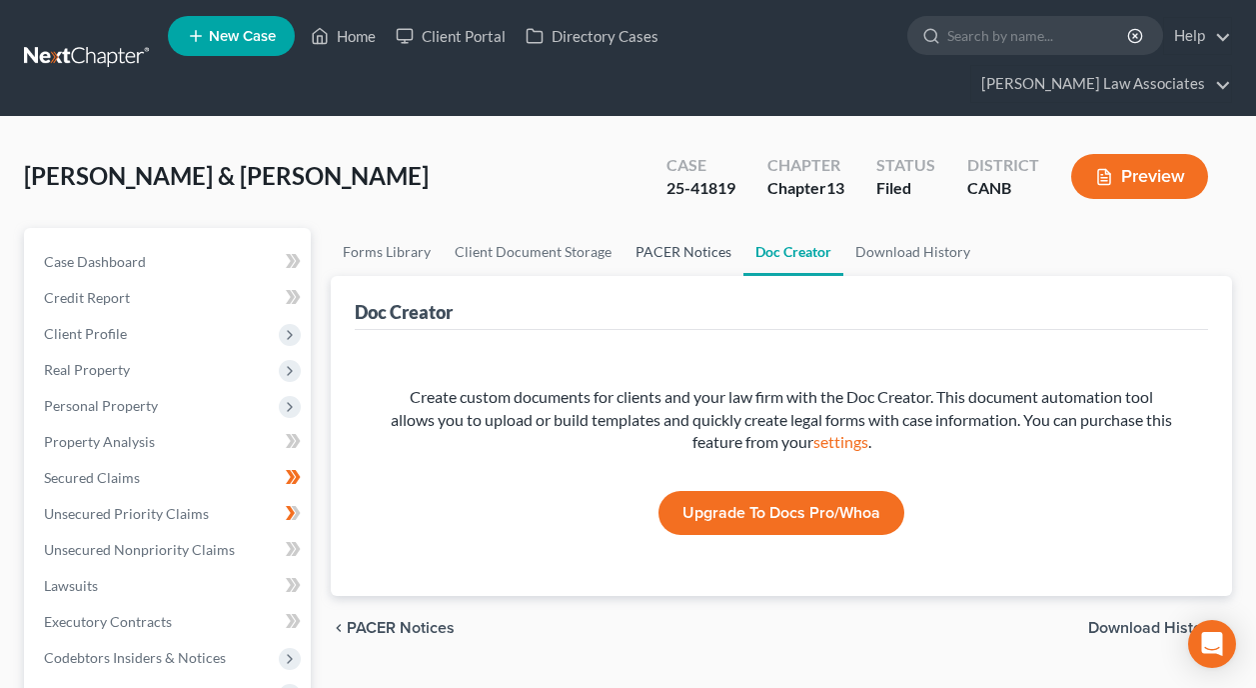
click at [701, 228] on link "PACER Notices" at bounding box center [684, 252] width 120 height 48
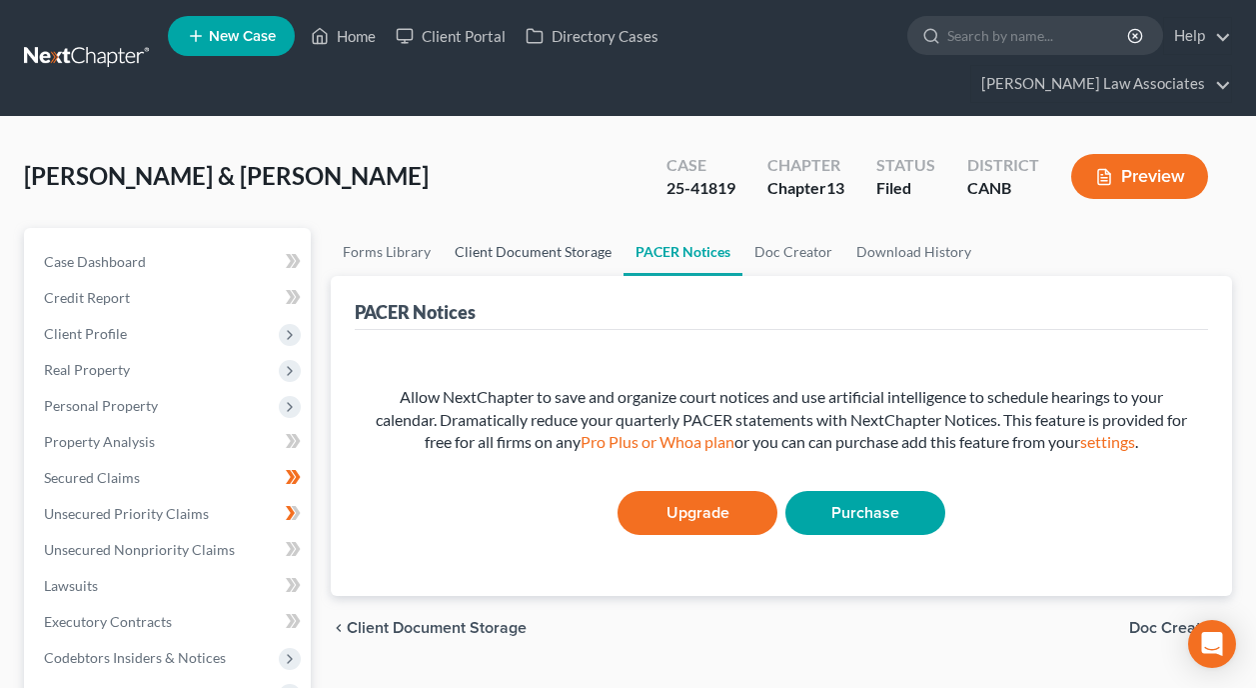
click at [518, 228] on link "Client Document Storage" at bounding box center [533, 252] width 181 height 48
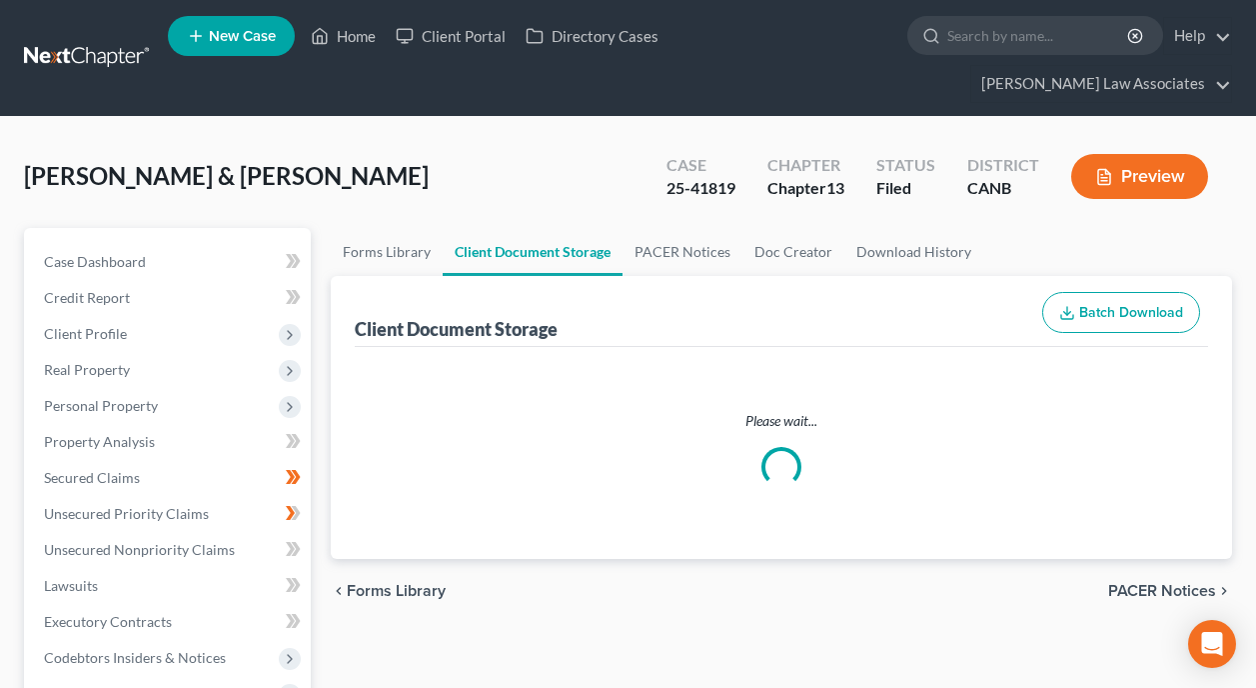
select select "0"
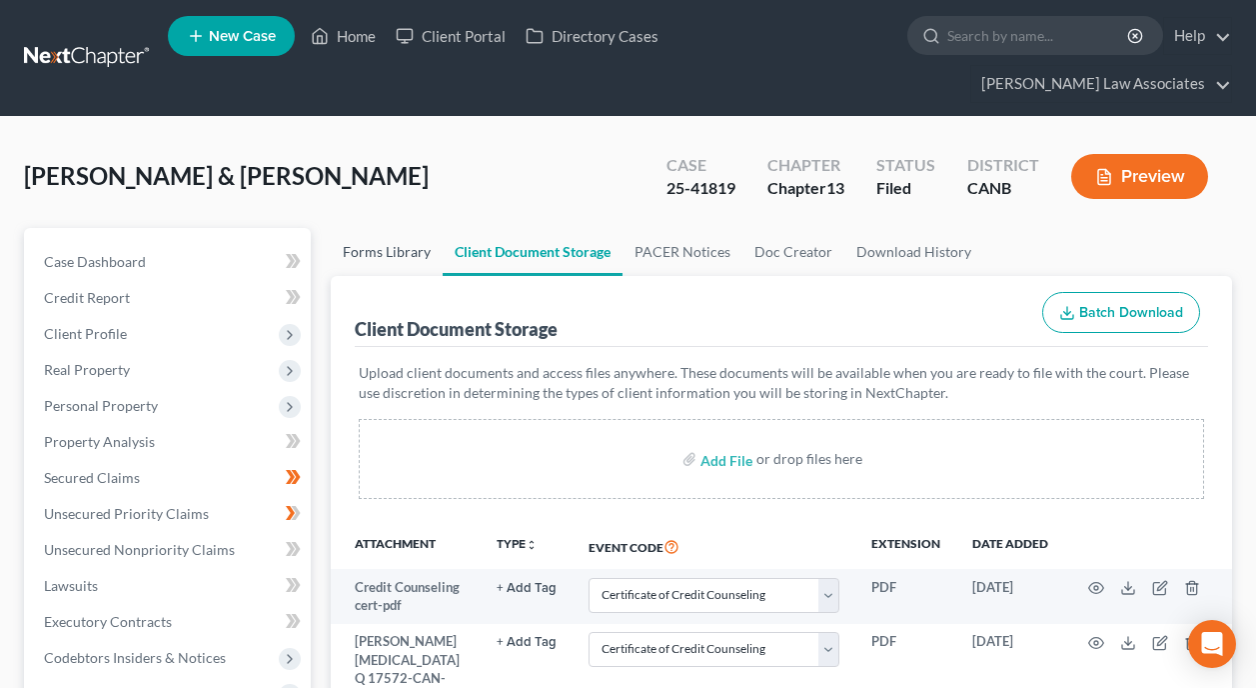
click at [383, 228] on link "Forms Library" at bounding box center [387, 252] width 112 height 48
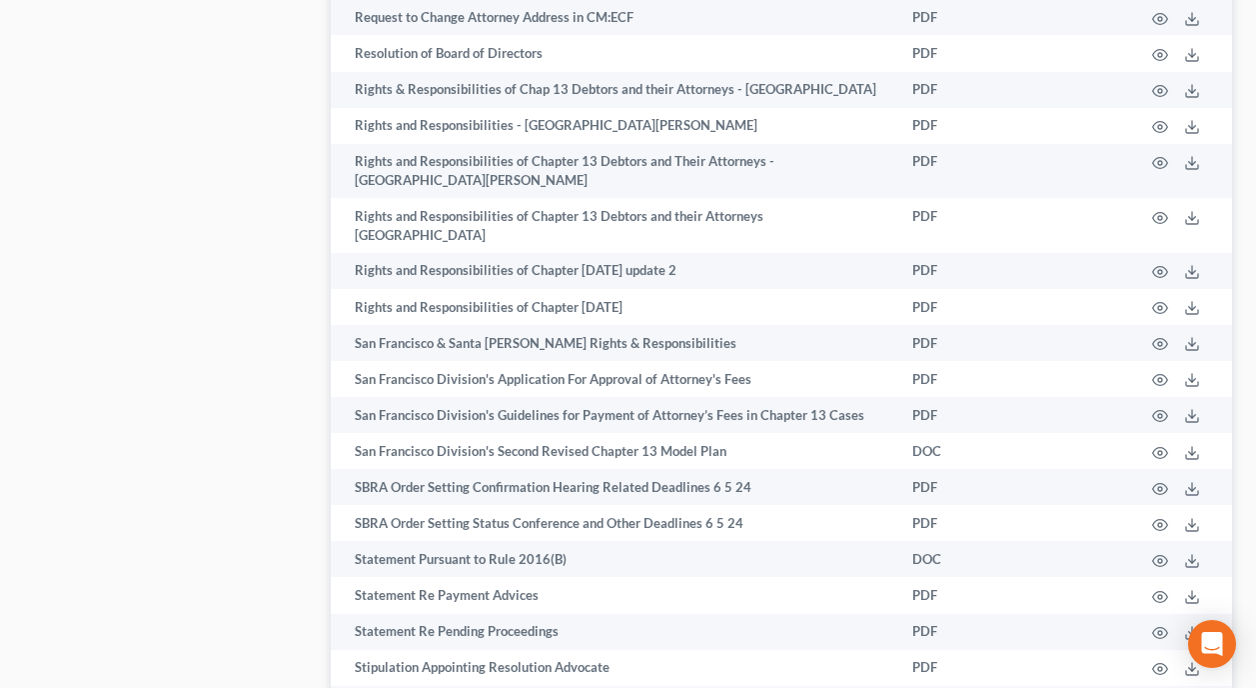
scroll to position [5457, 0]
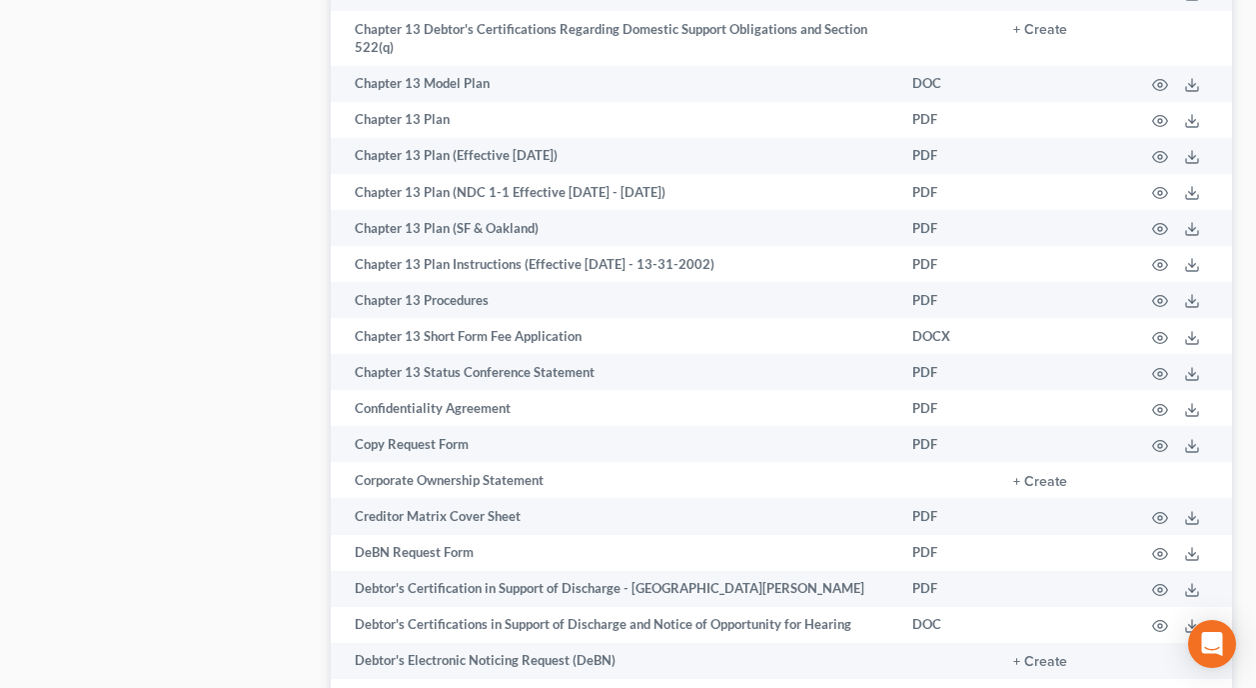
scroll to position [1760, 0]
